Goal: Information Seeking & Learning: Learn about a topic

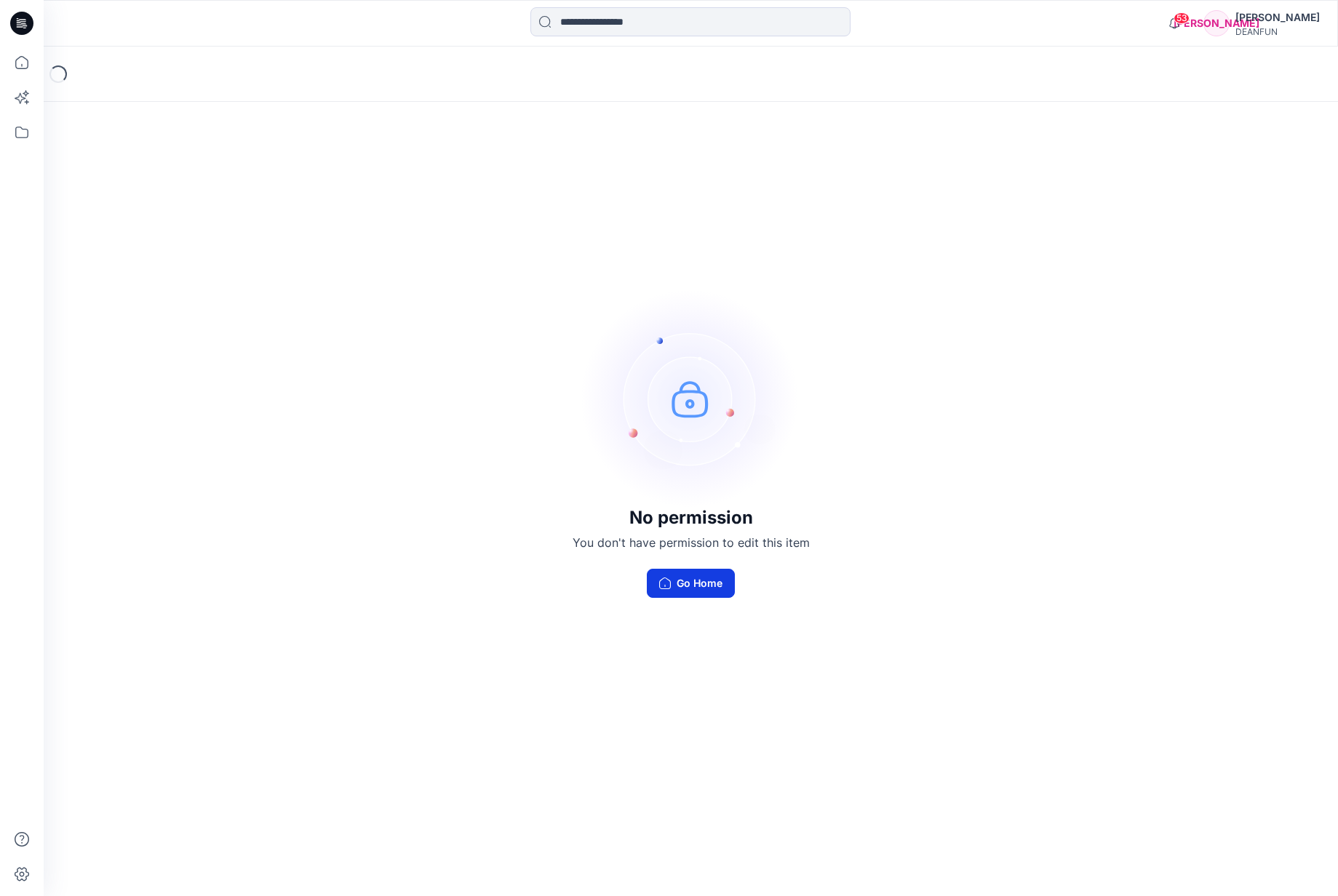
click at [719, 588] on button "Go Home" at bounding box center [690, 583] width 88 height 29
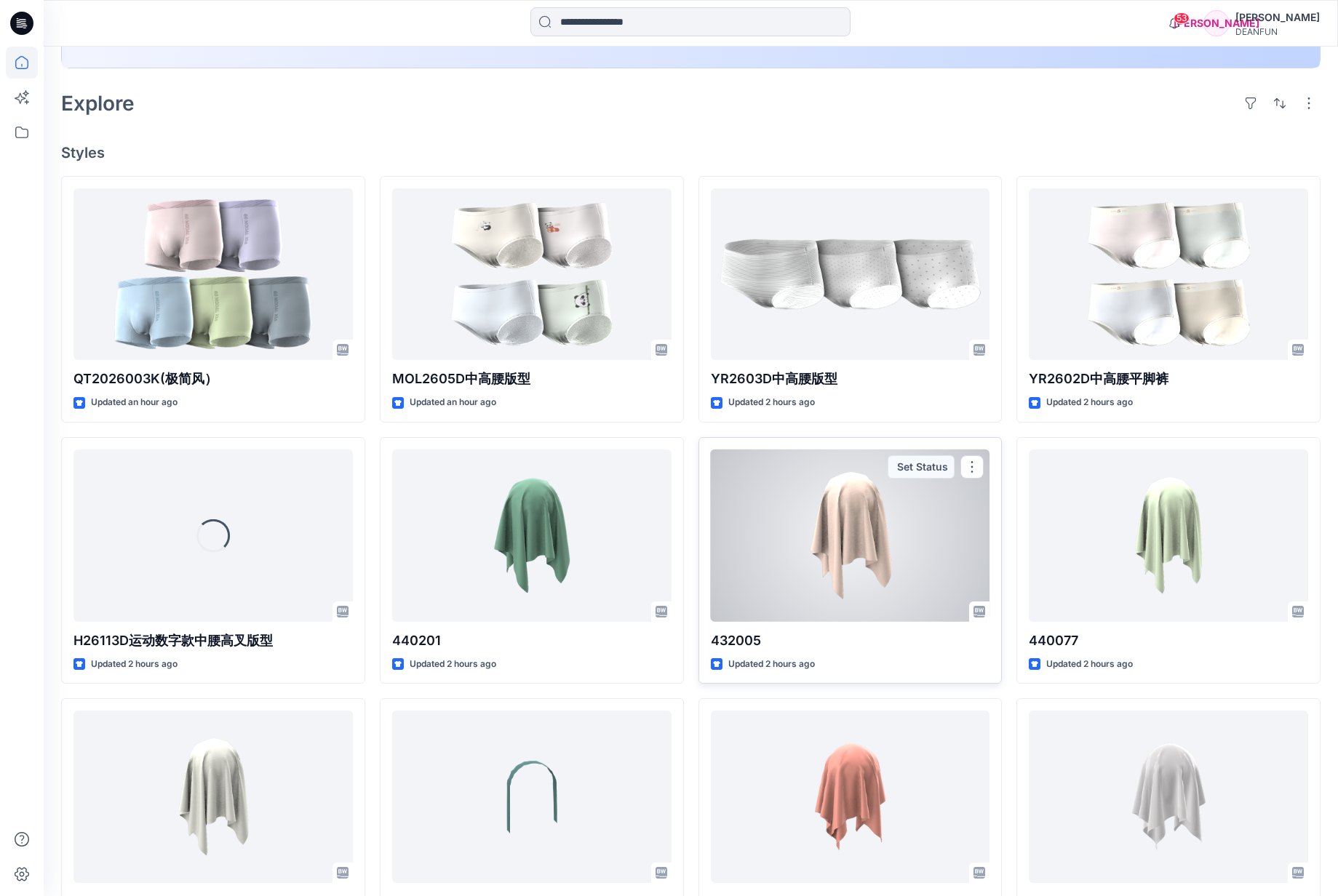
scroll to position [243, 0]
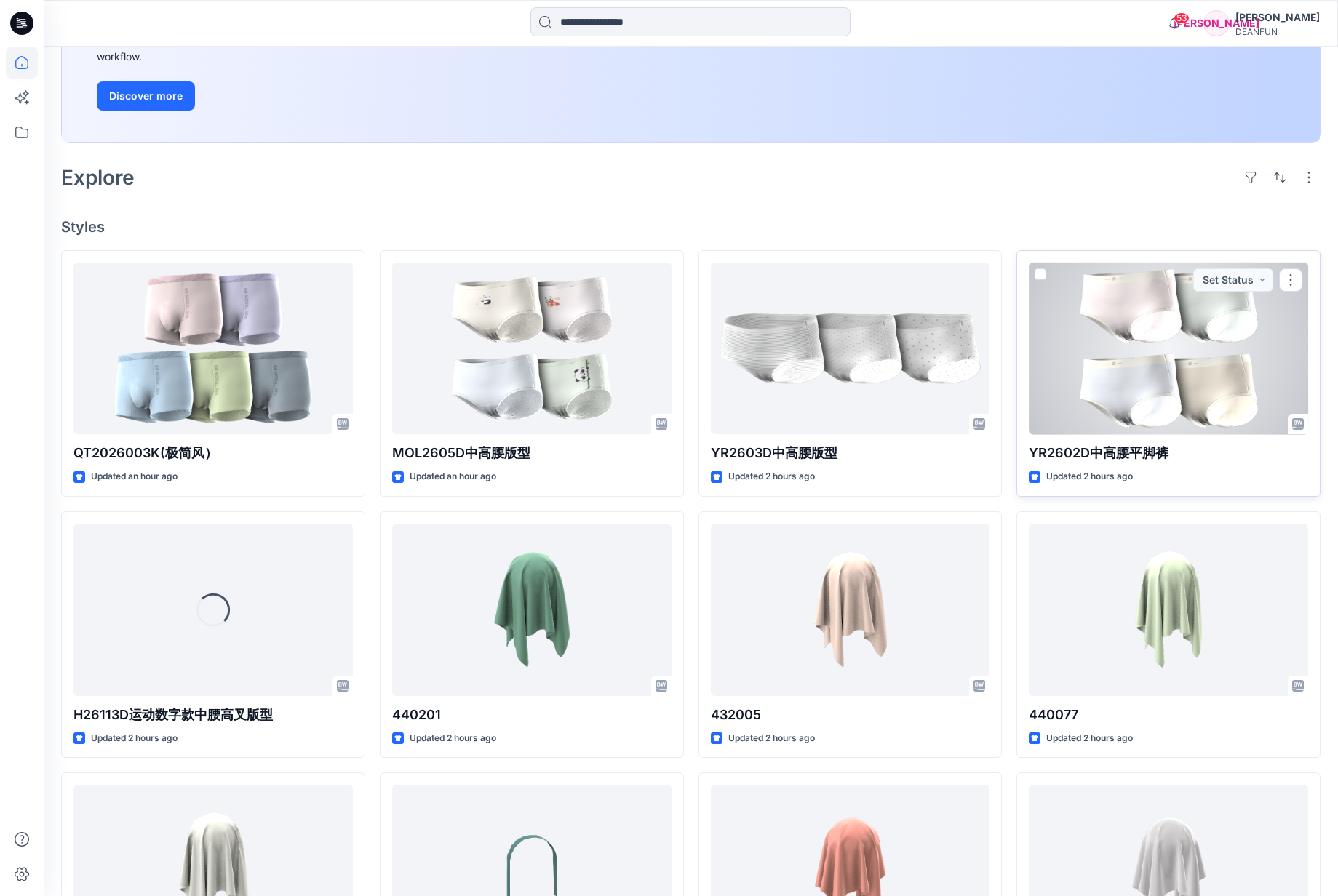
click at [1123, 357] on div at bounding box center [1169, 349] width 279 height 172
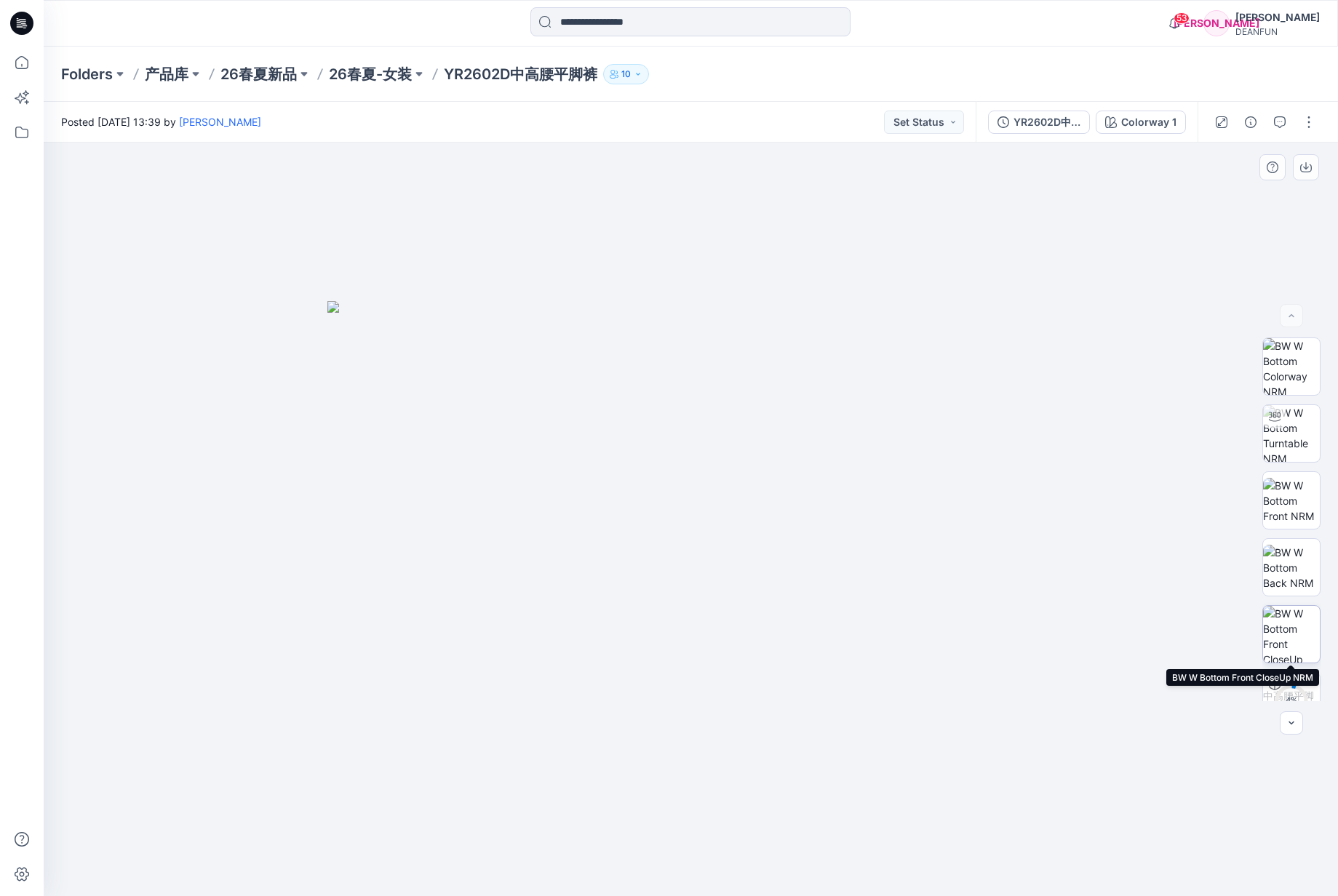
click at [1286, 636] on img at bounding box center [1291, 634] width 57 height 57
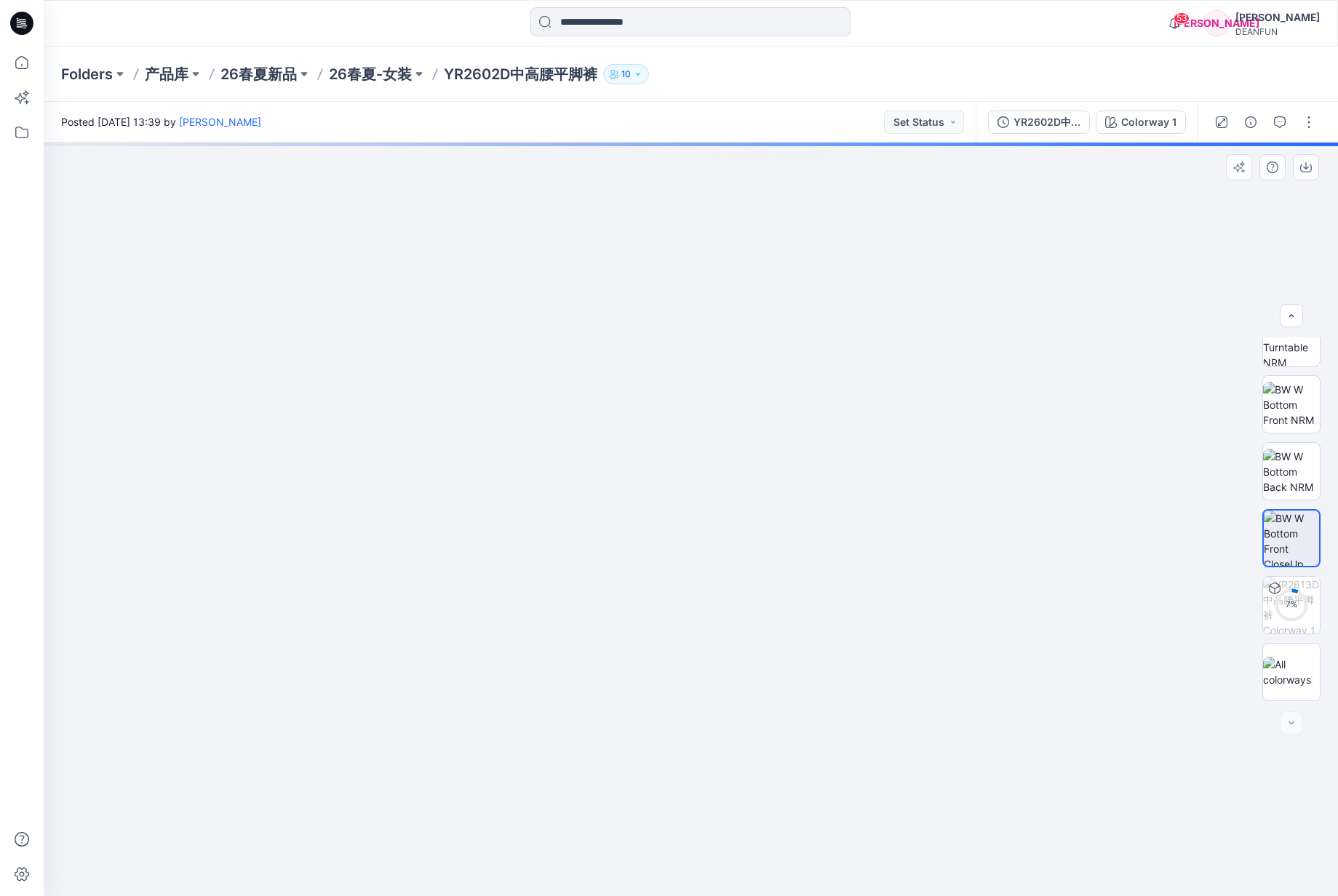
scroll to position [96, 0]
click at [1284, 673] on img at bounding box center [1291, 671] width 57 height 30
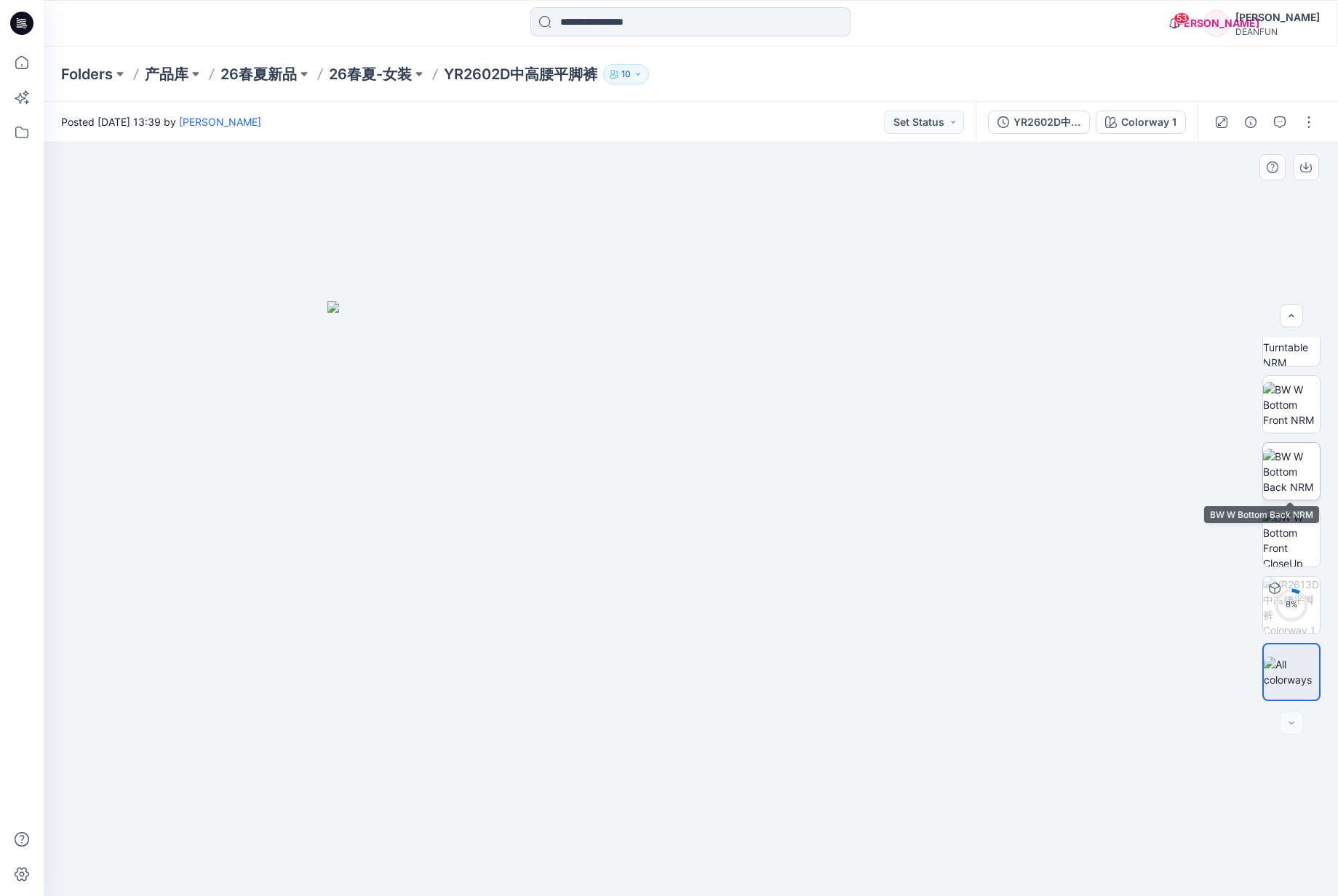
click at [1295, 481] on img at bounding box center [1291, 471] width 57 height 46
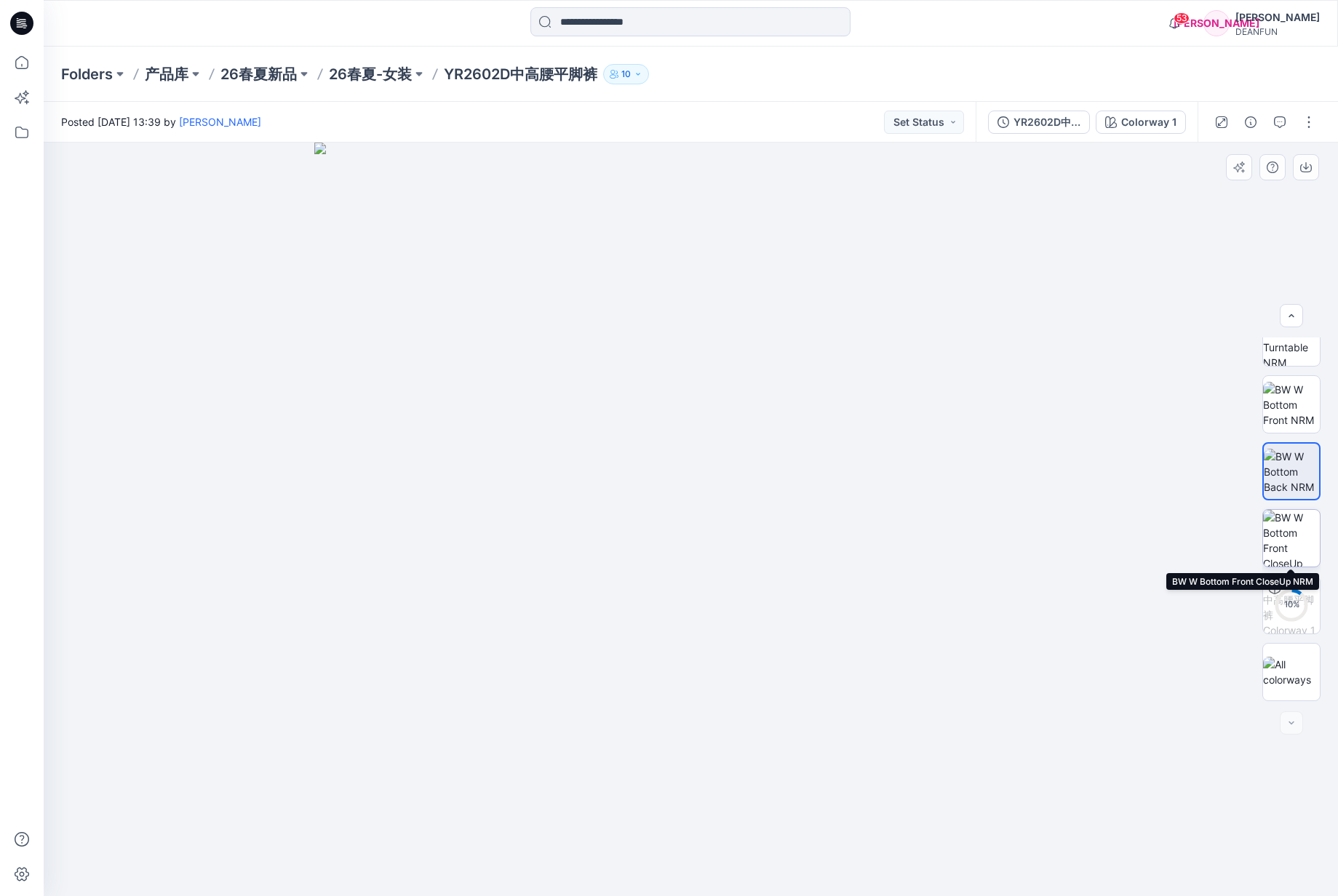
click at [1297, 551] on img at bounding box center [1291, 538] width 57 height 57
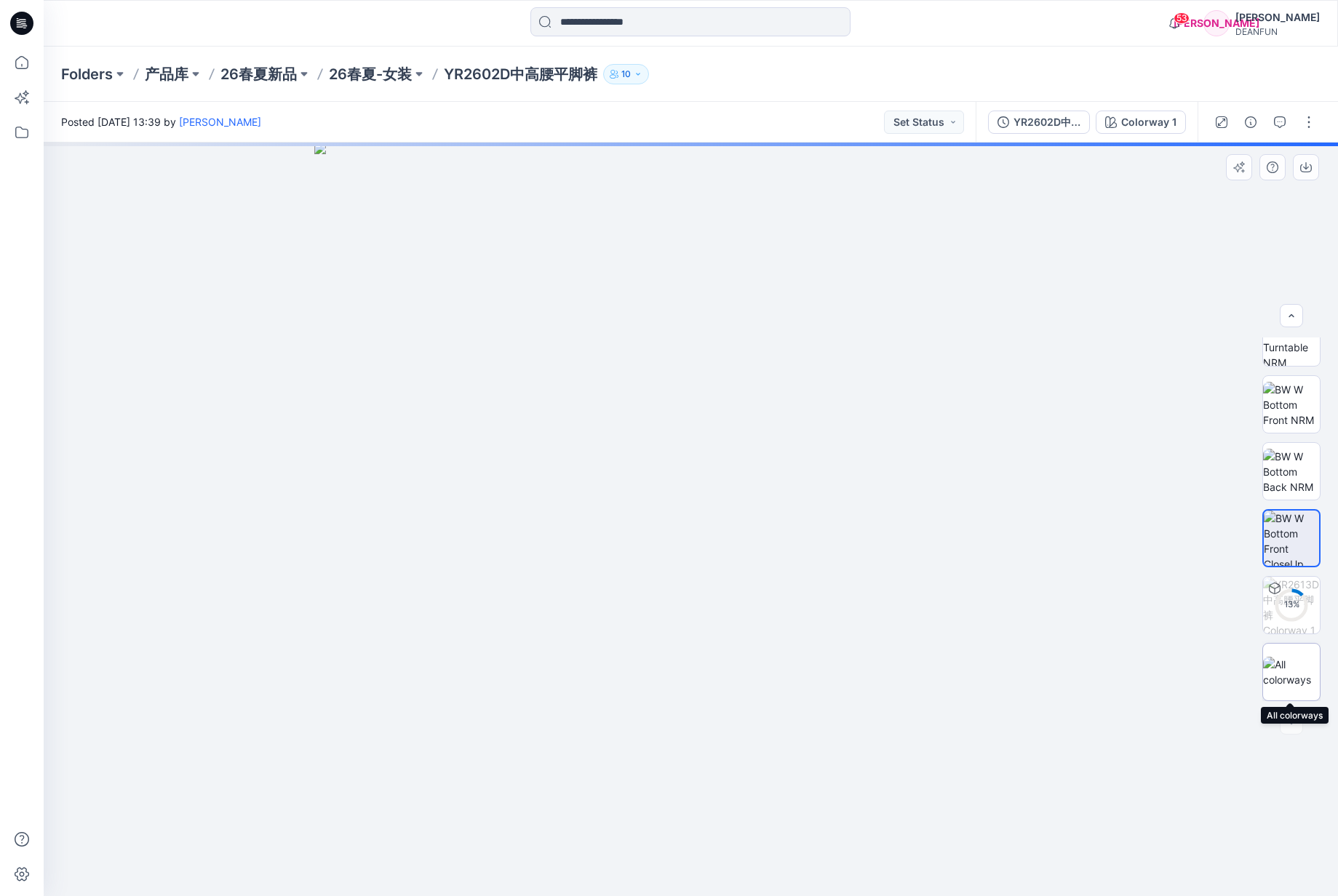
drag, startPoint x: 1290, startPoint y: 676, endPoint x: 1271, endPoint y: 671, distance: 19.6
click at [1290, 676] on img at bounding box center [1291, 671] width 57 height 30
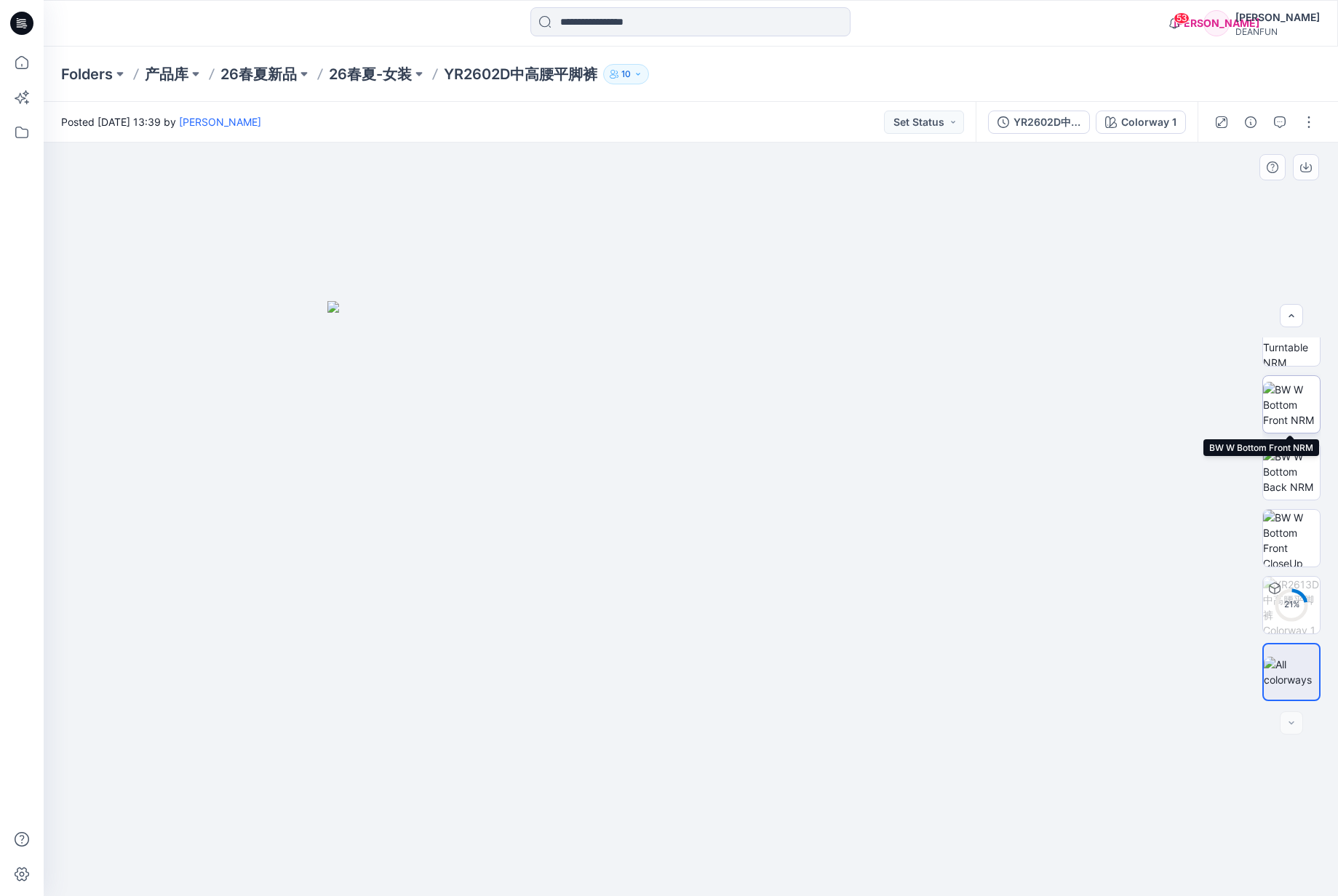
click at [1299, 388] on img at bounding box center [1291, 405] width 57 height 46
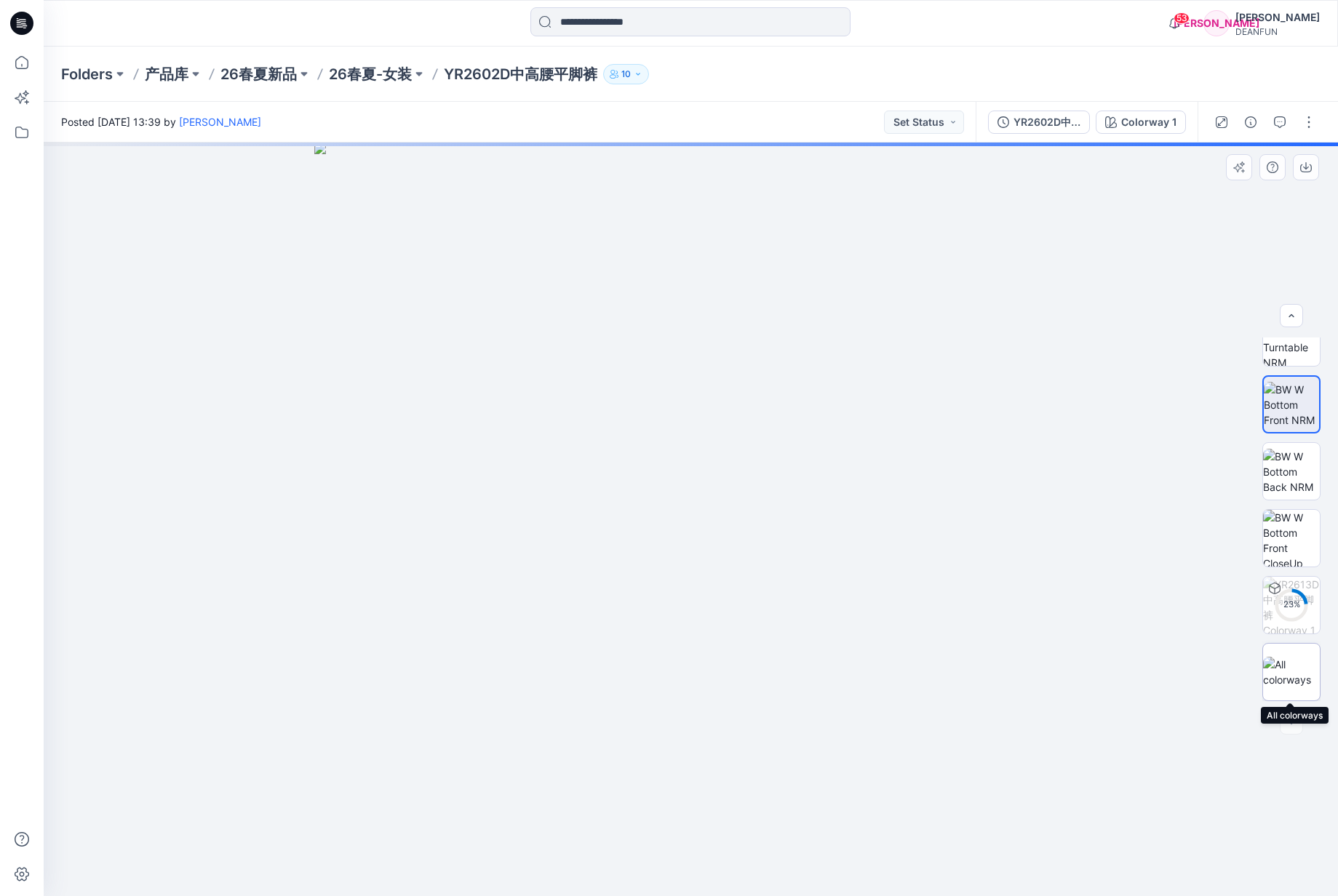
click at [1294, 678] on img at bounding box center [1291, 671] width 57 height 30
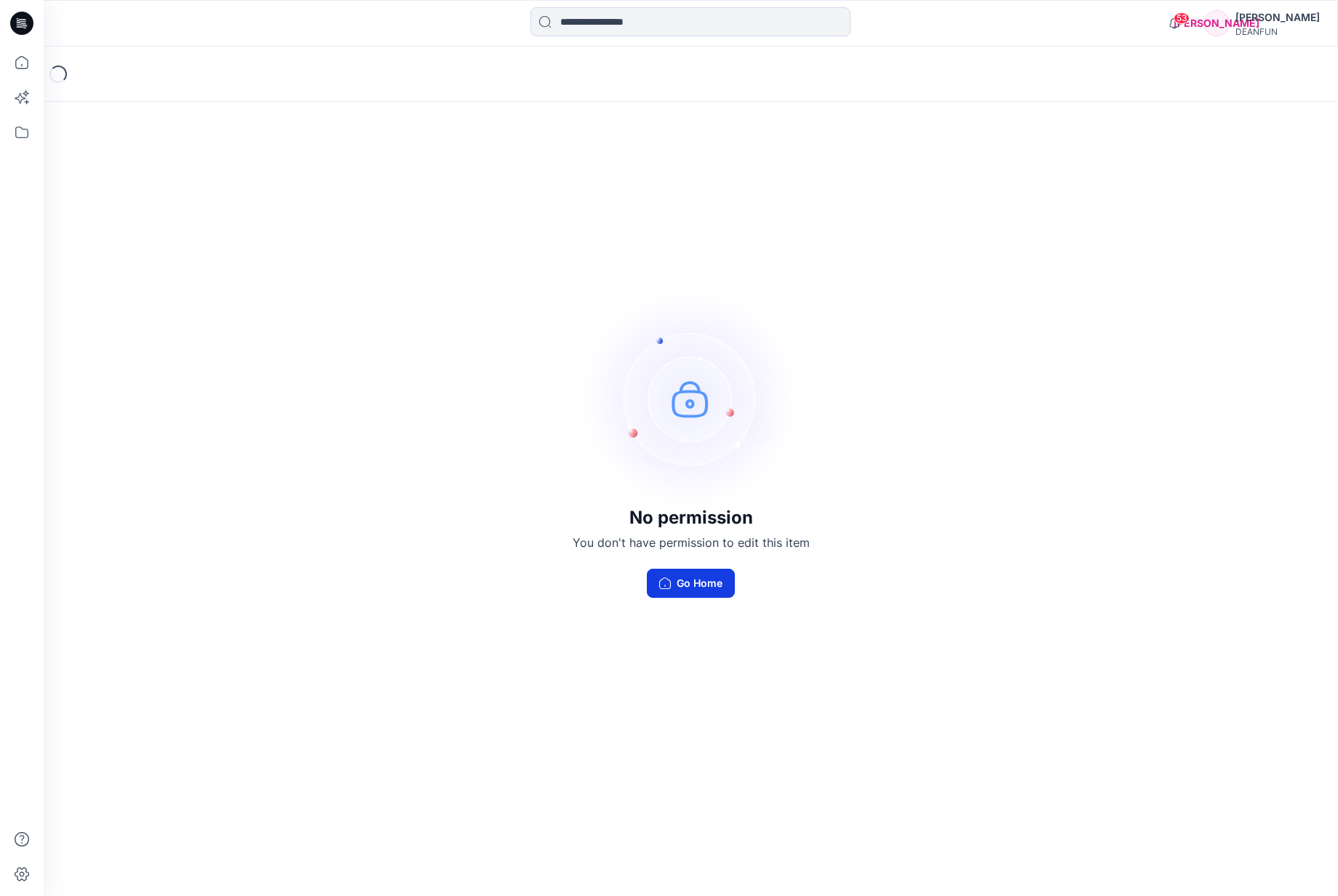
click at [704, 592] on button "Go Home" at bounding box center [690, 583] width 88 height 29
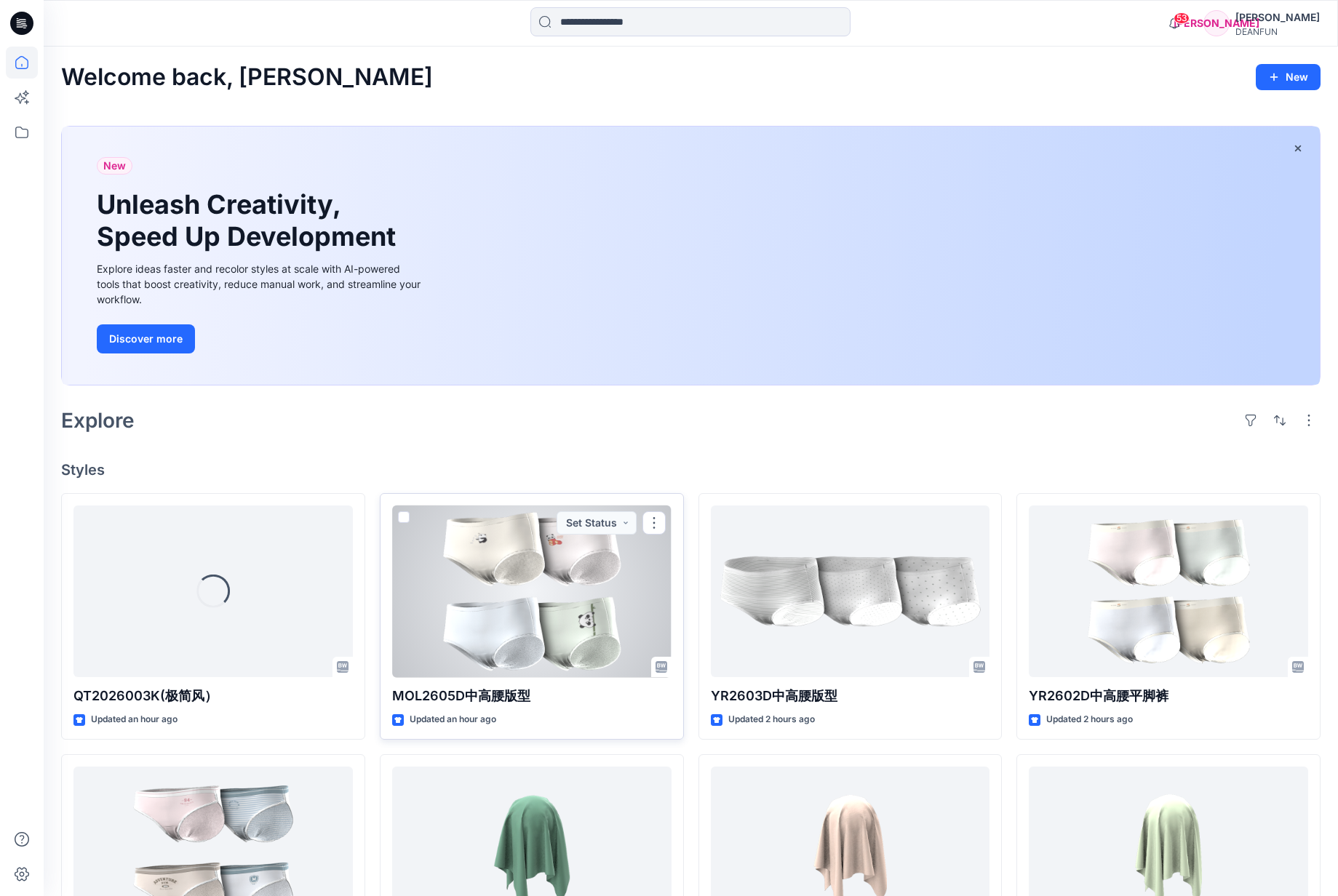
click at [513, 628] on div at bounding box center [532, 591] width 279 height 172
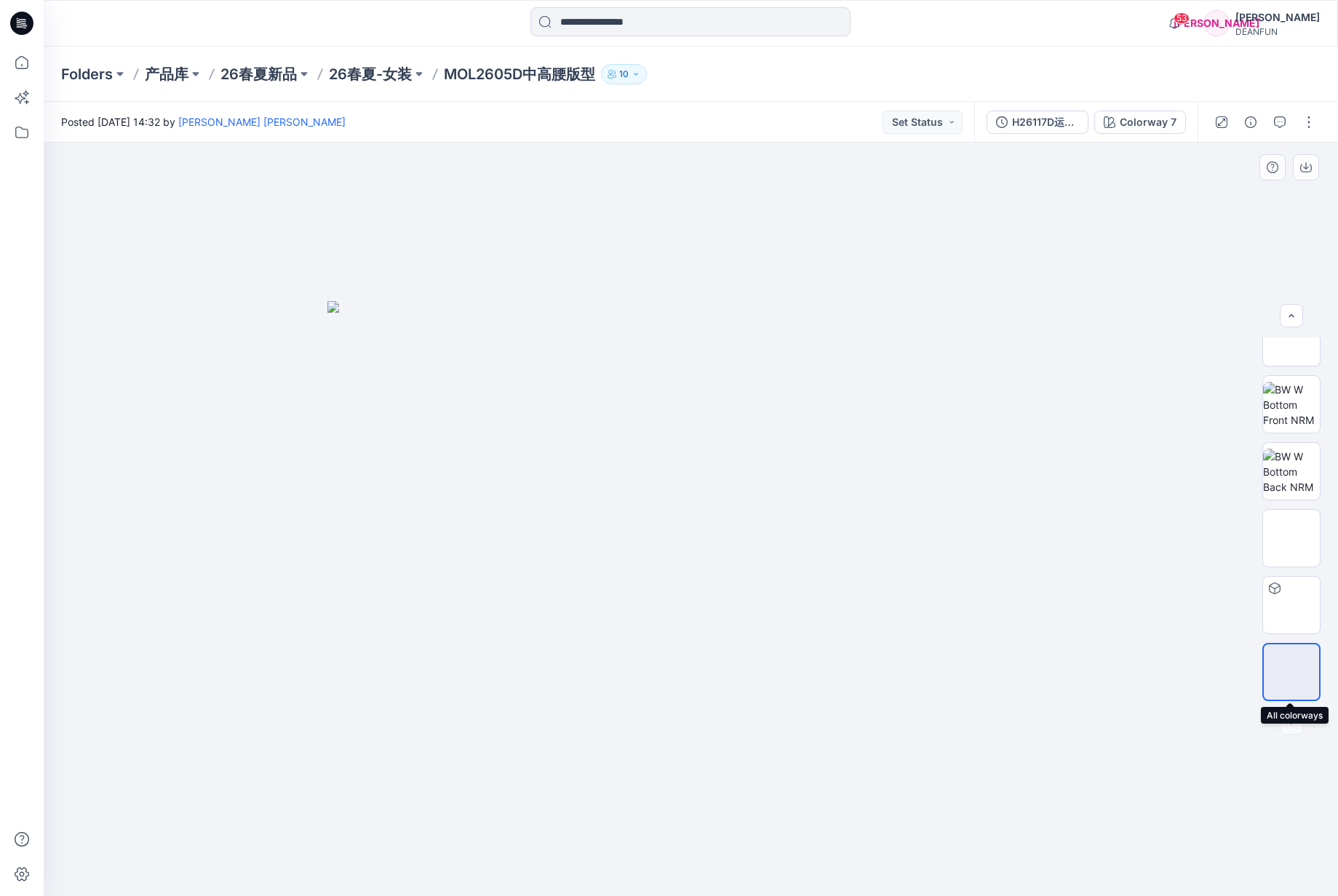
scroll to position [96, 0]
click at [1287, 678] on img at bounding box center [1291, 671] width 55 height 30
click at [391, 73] on p "26春夏-女装" at bounding box center [371, 74] width 83 height 20
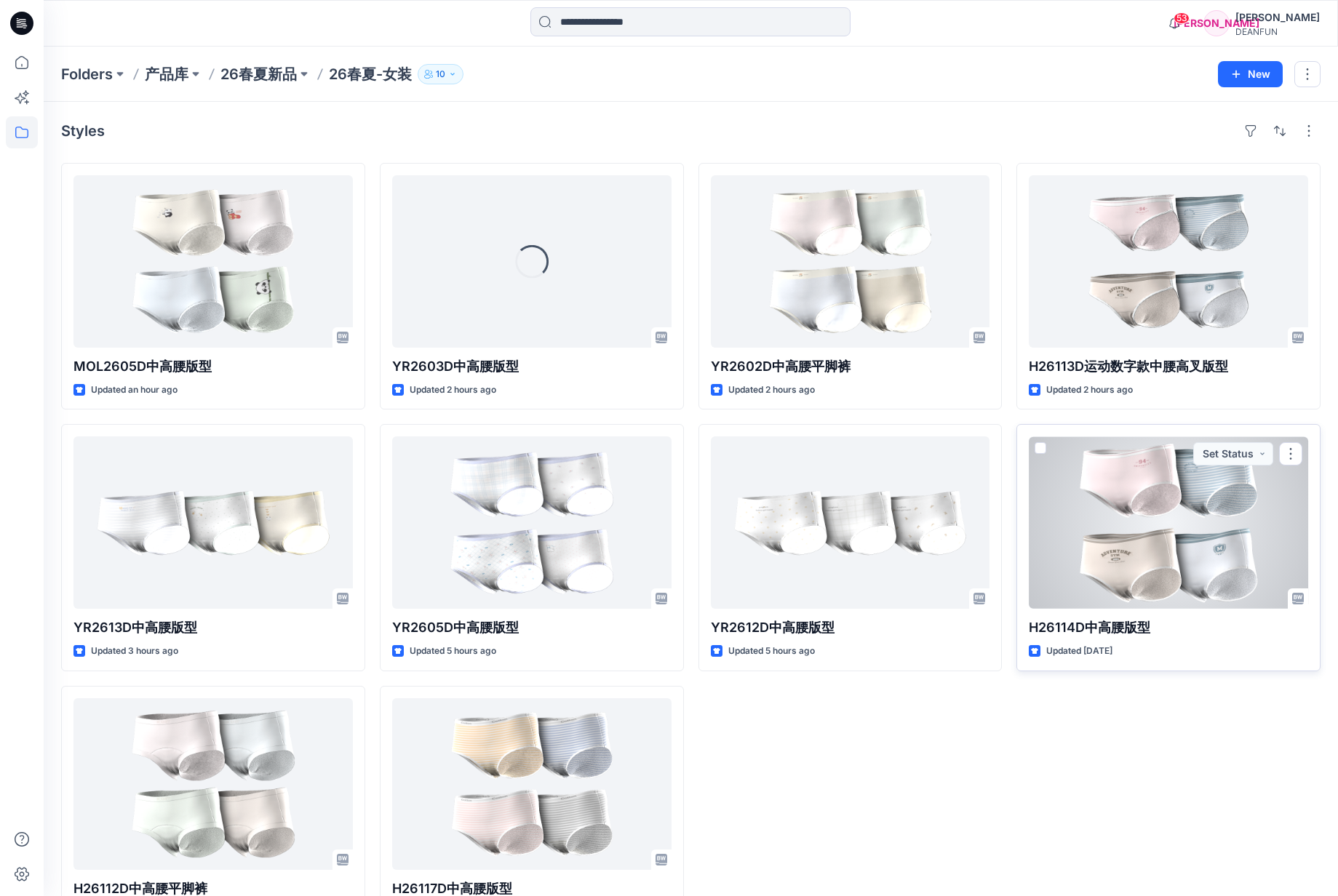
click at [1164, 571] on div at bounding box center [1169, 522] width 279 height 172
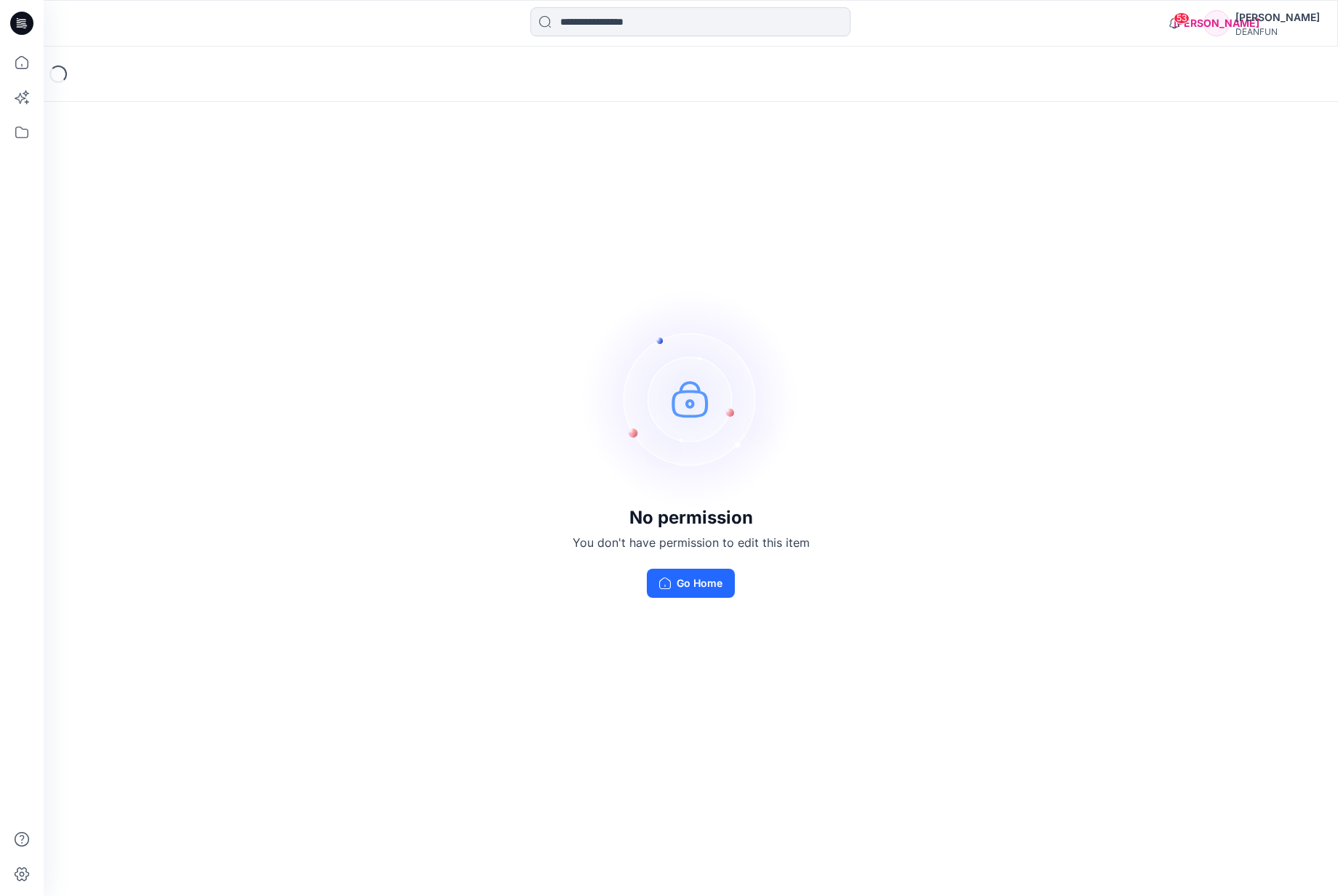
click at [697, 588] on button "Go Home" at bounding box center [690, 583] width 88 height 29
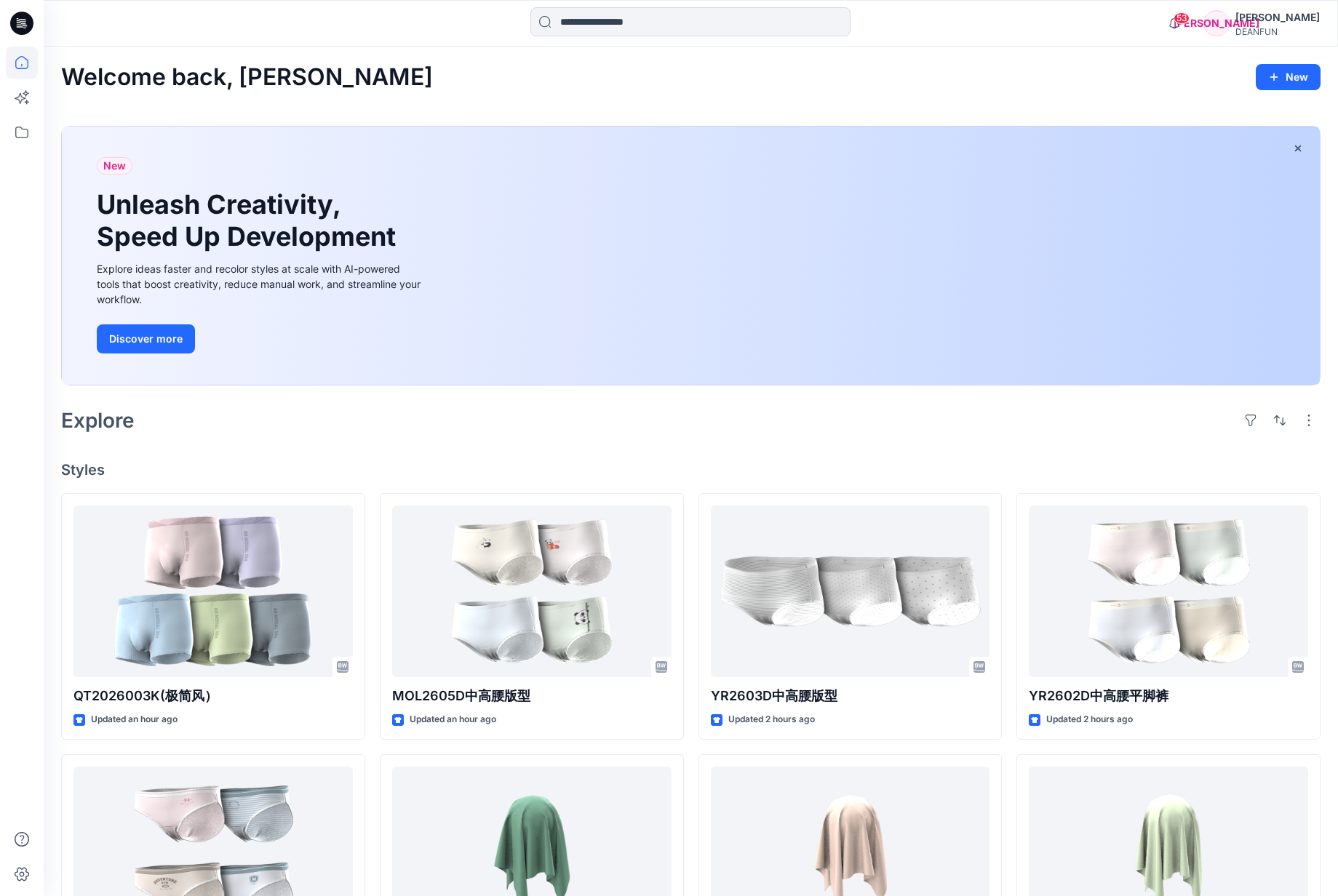
click at [325, 434] on div "Explore" at bounding box center [690, 420] width 1259 height 35
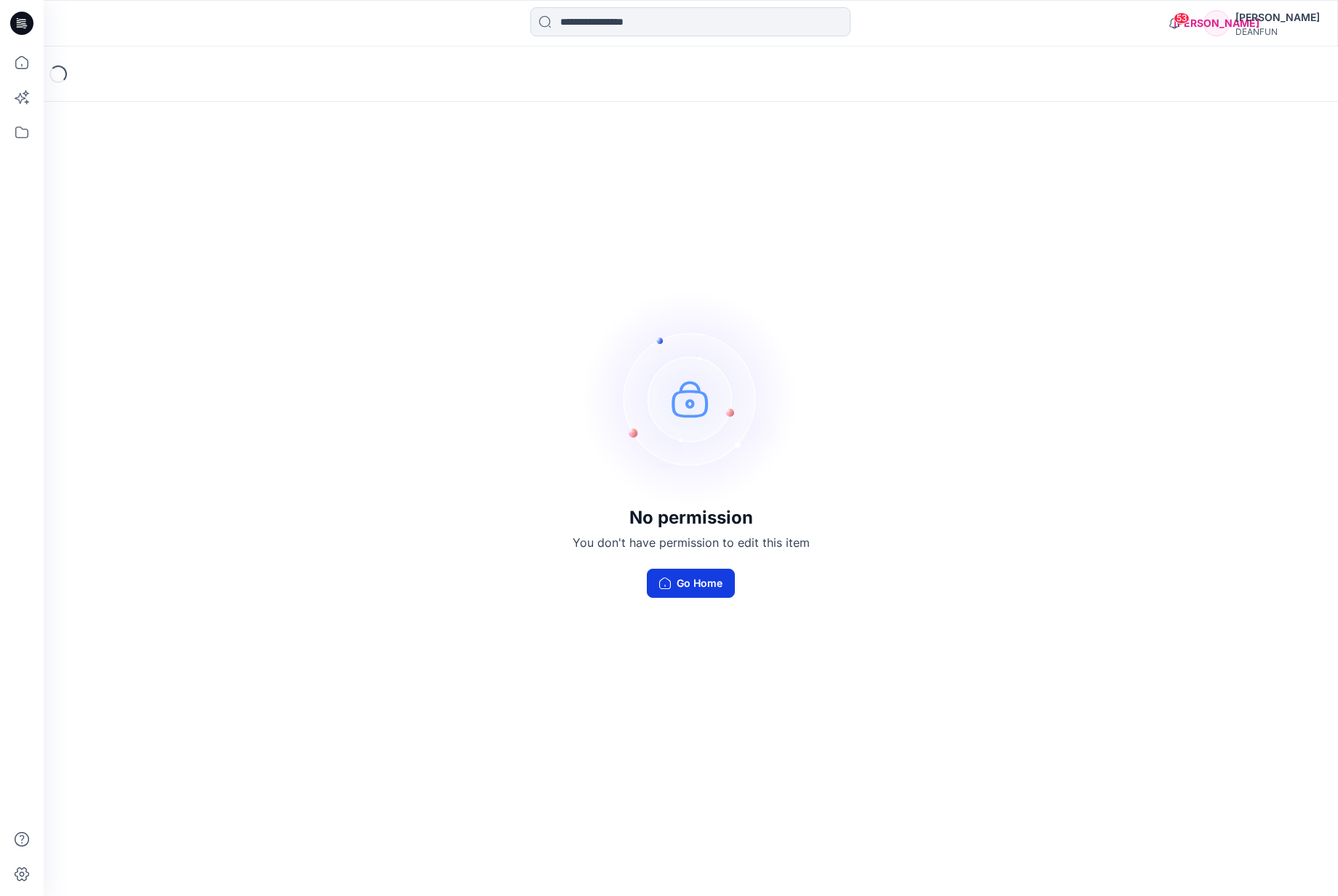
click at [718, 581] on button "Go Home" at bounding box center [690, 583] width 88 height 29
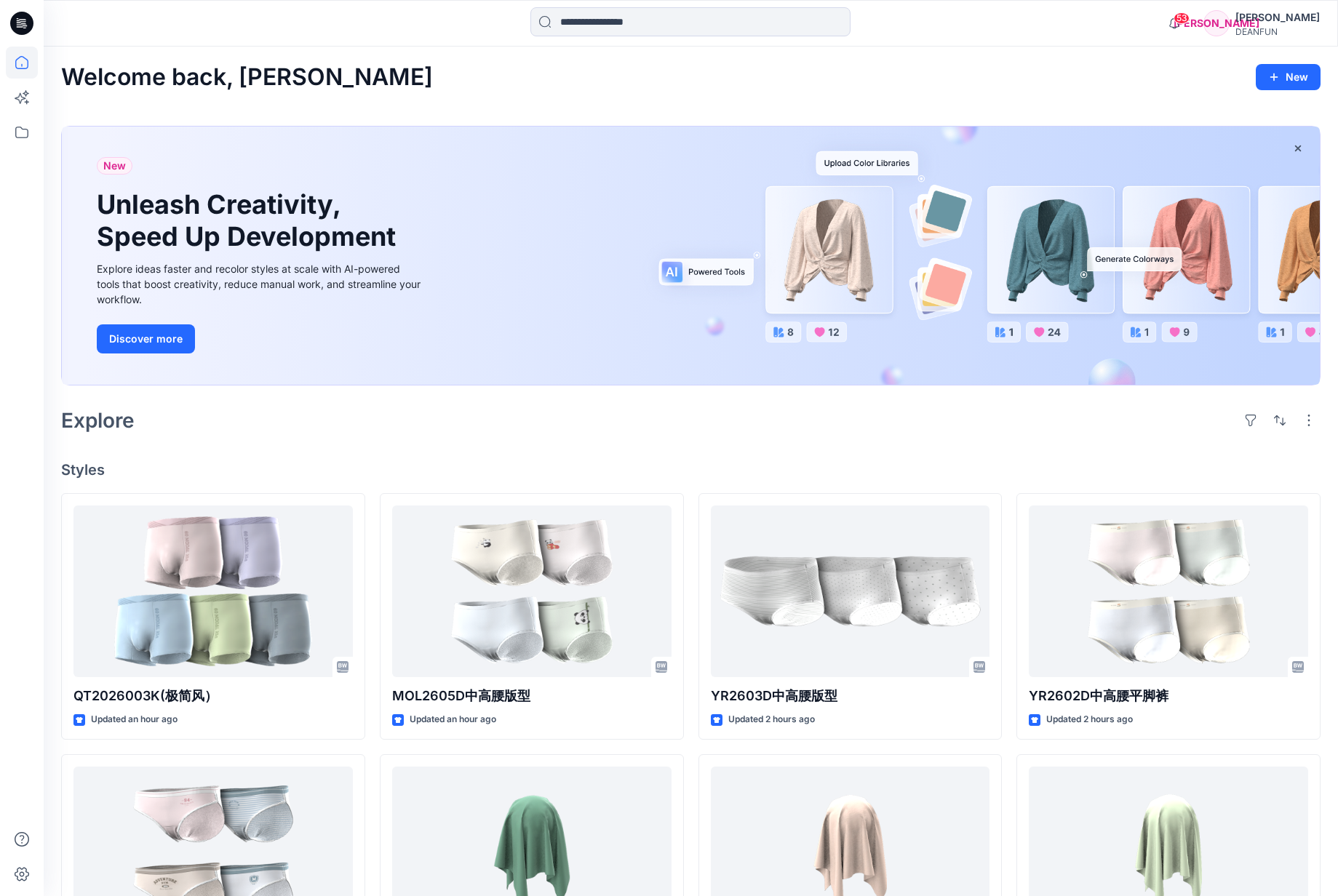
click at [442, 461] on h4 "Styles" at bounding box center [690, 469] width 1259 height 17
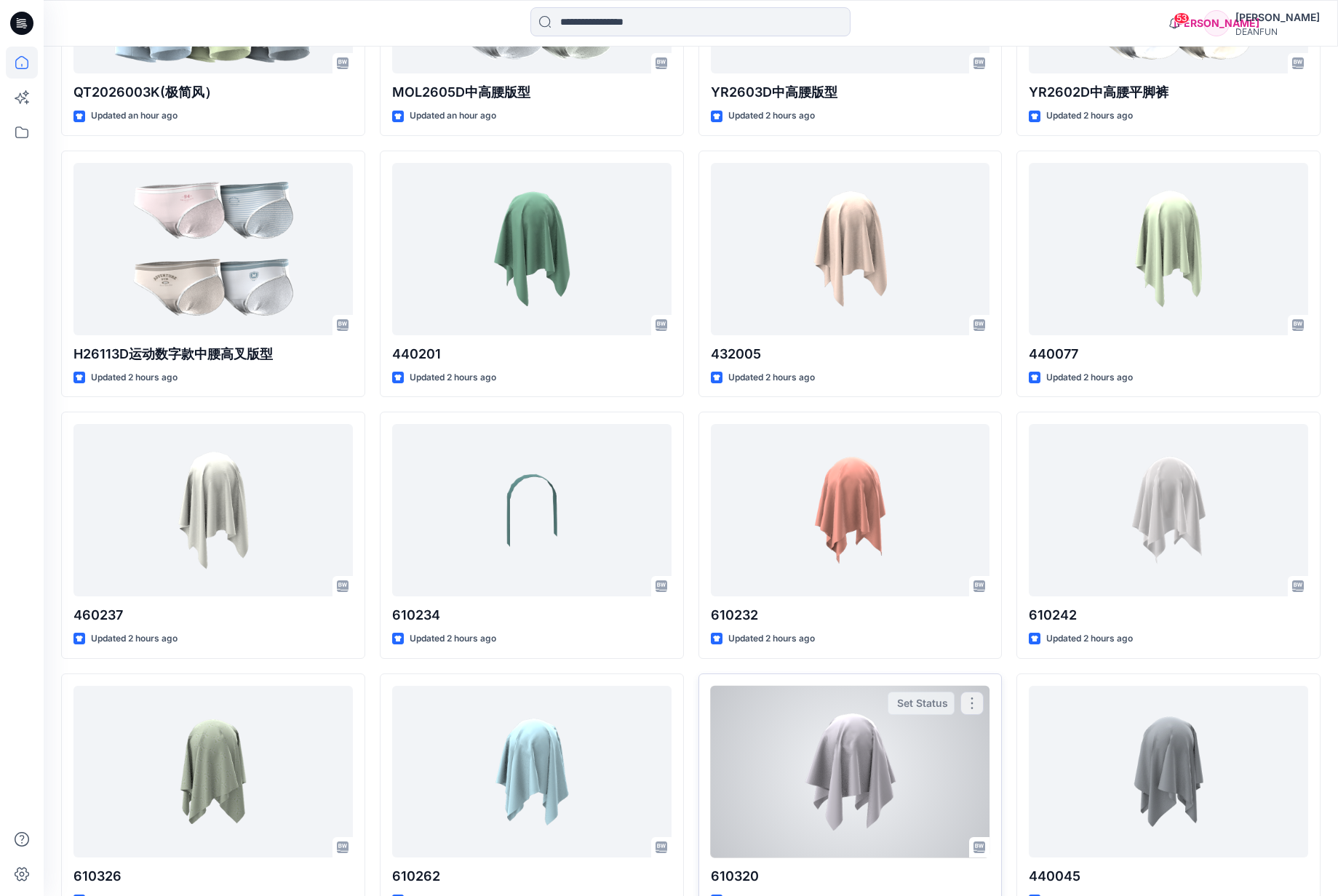
scroll to position [406, 0]
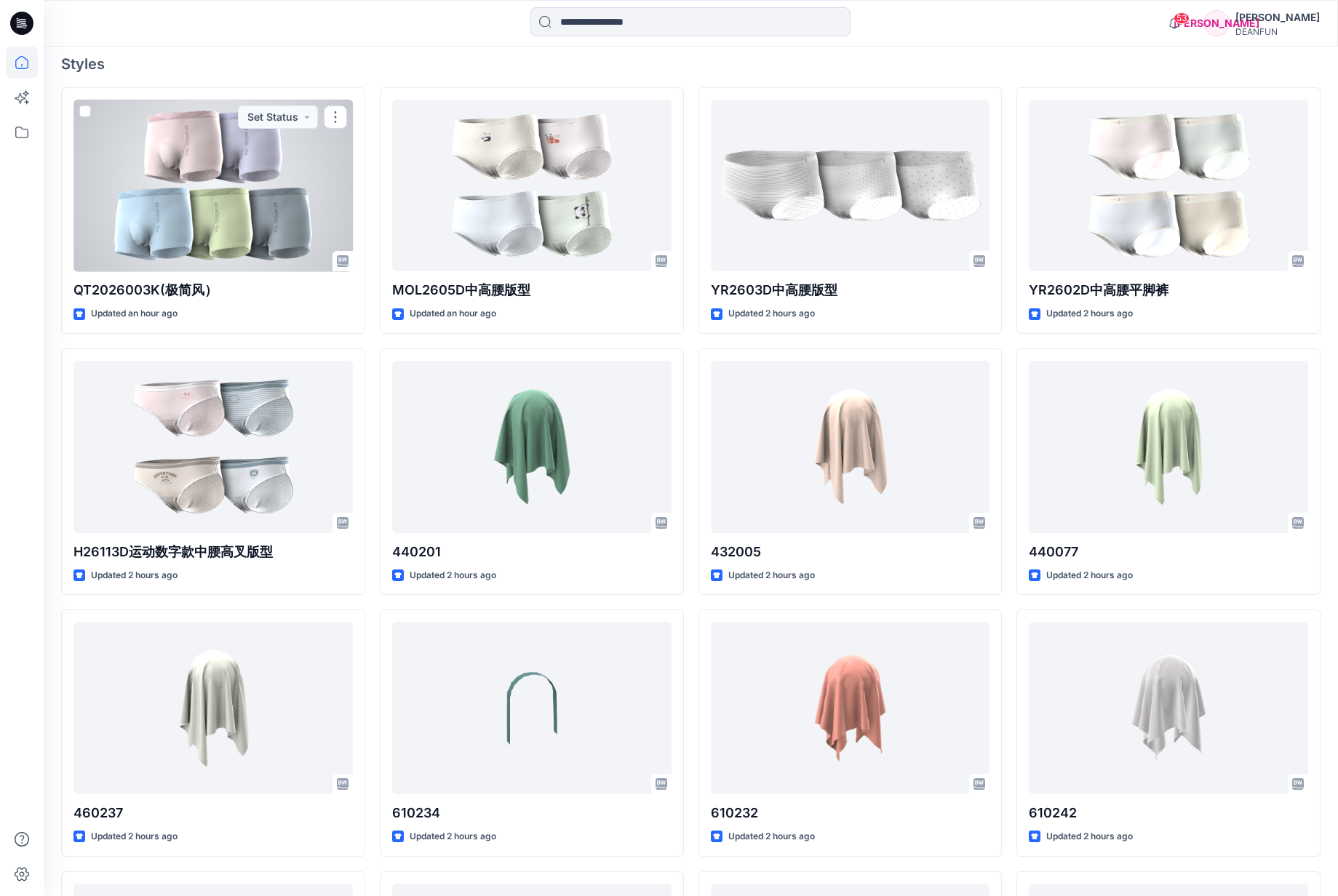
click at [235, 243] on div at bounding box center [213, 186] width 279 height 172
